Goal: Connect with others: Connect with others

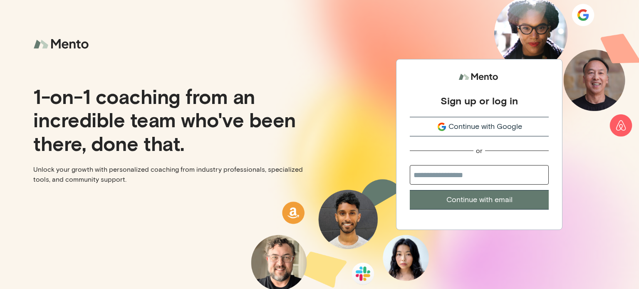
click at [443, 132] on div "Continue with Google" at bounding box center [479, 126] width 139 height 11
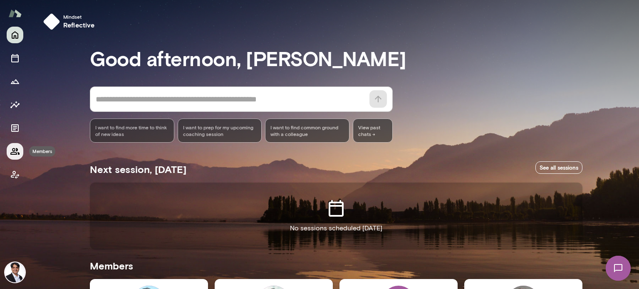
click at [13, 153] on icon "Members" at bounding box center [15, 151] width 10 height 10
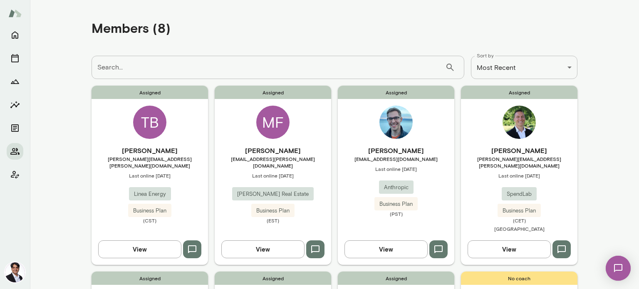
drag, startPoint x: 563, startPoint y: 151, endPoint x: 488, endPoint y: 153, distance: 75.3
click at [488, 153] on h6 "Stefan Berentsen" at bounding box center [519, 151] width 116 height 10
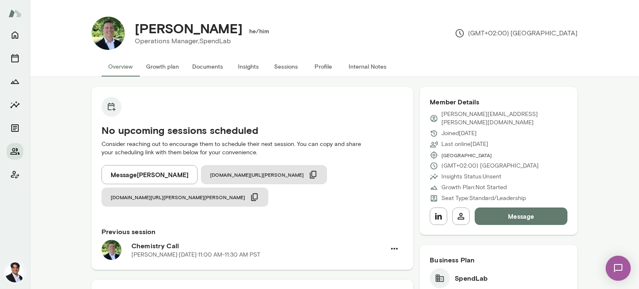
drag, startPoint x: 239, startPoint y: 32, endPoint x: 133, endPoint y: 33, distance: 105.6
click at [133, 33] on div "Stefan Berentsen he/him" at bounding box center [198, 28] width 141 height 16
copy h4 "Stefan Berentsen"
